Goal: Find specific page/section: Find specific page/section

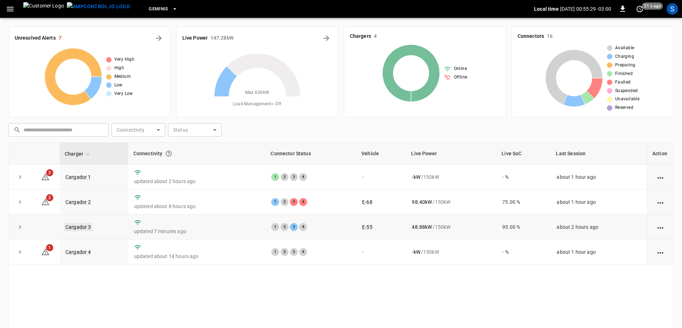
click at [83, 228] on link "Cargador 3" at bounding box center [78, 227] width 29 height 9
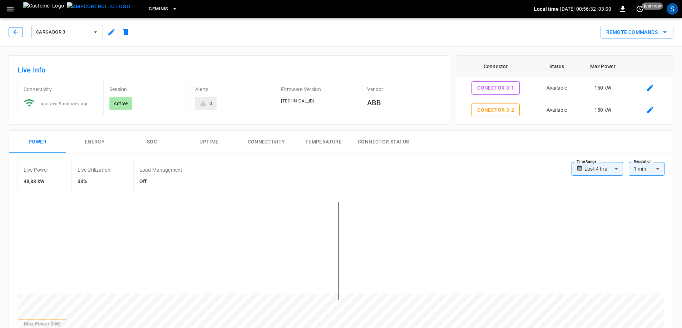
click at [21, 35] on button "button" at bounding box center [16, 32] width 14 height 10
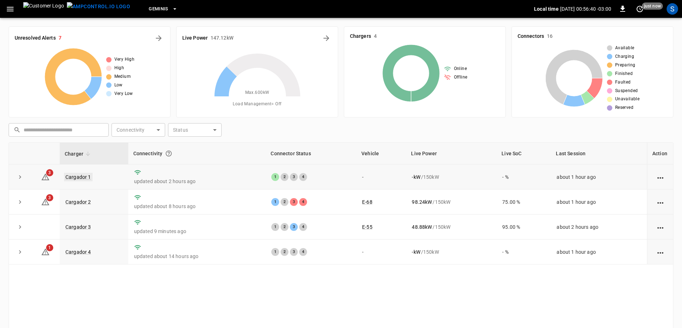
click at [88, 180] on link "Cargador 1" at bounding box center [78, 177] width 29 height 9
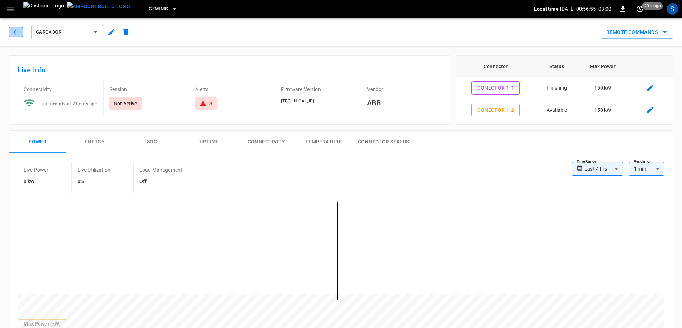
click at [14, 32] on icon "button" at bounding box center [15, 32] width 5 height 5
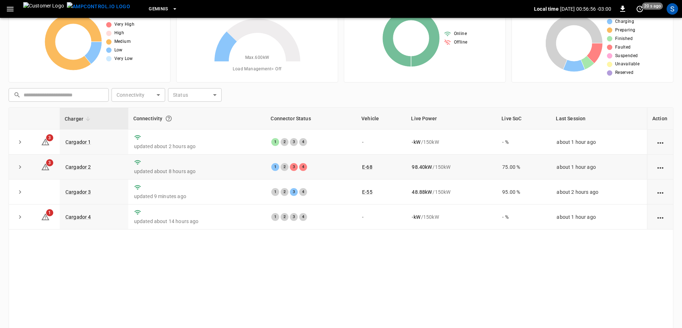
scroll to position [36, 0]
